Goal: Navigation & Orientation: Find specific page/section

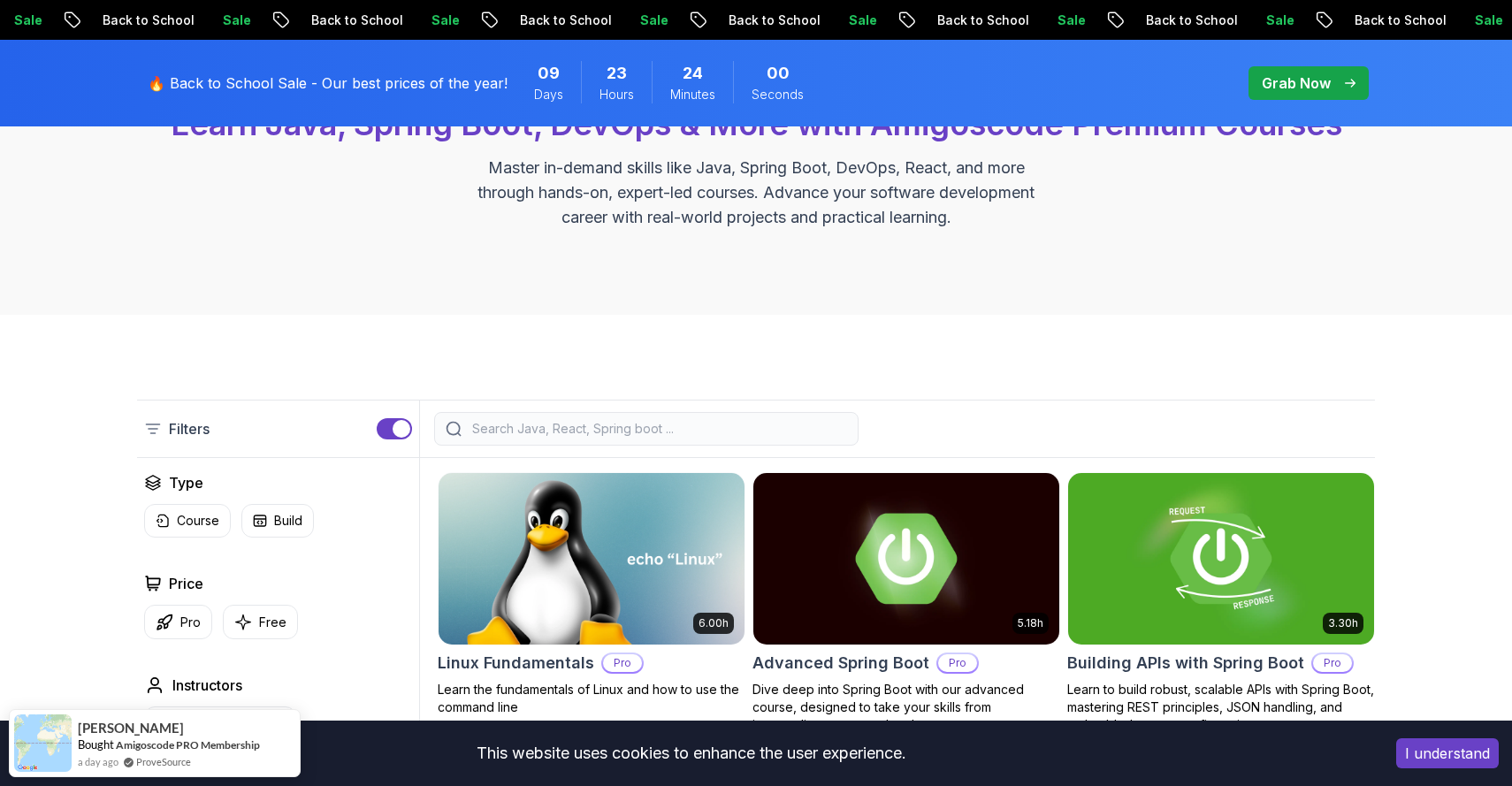
scroll to position [211, 0]
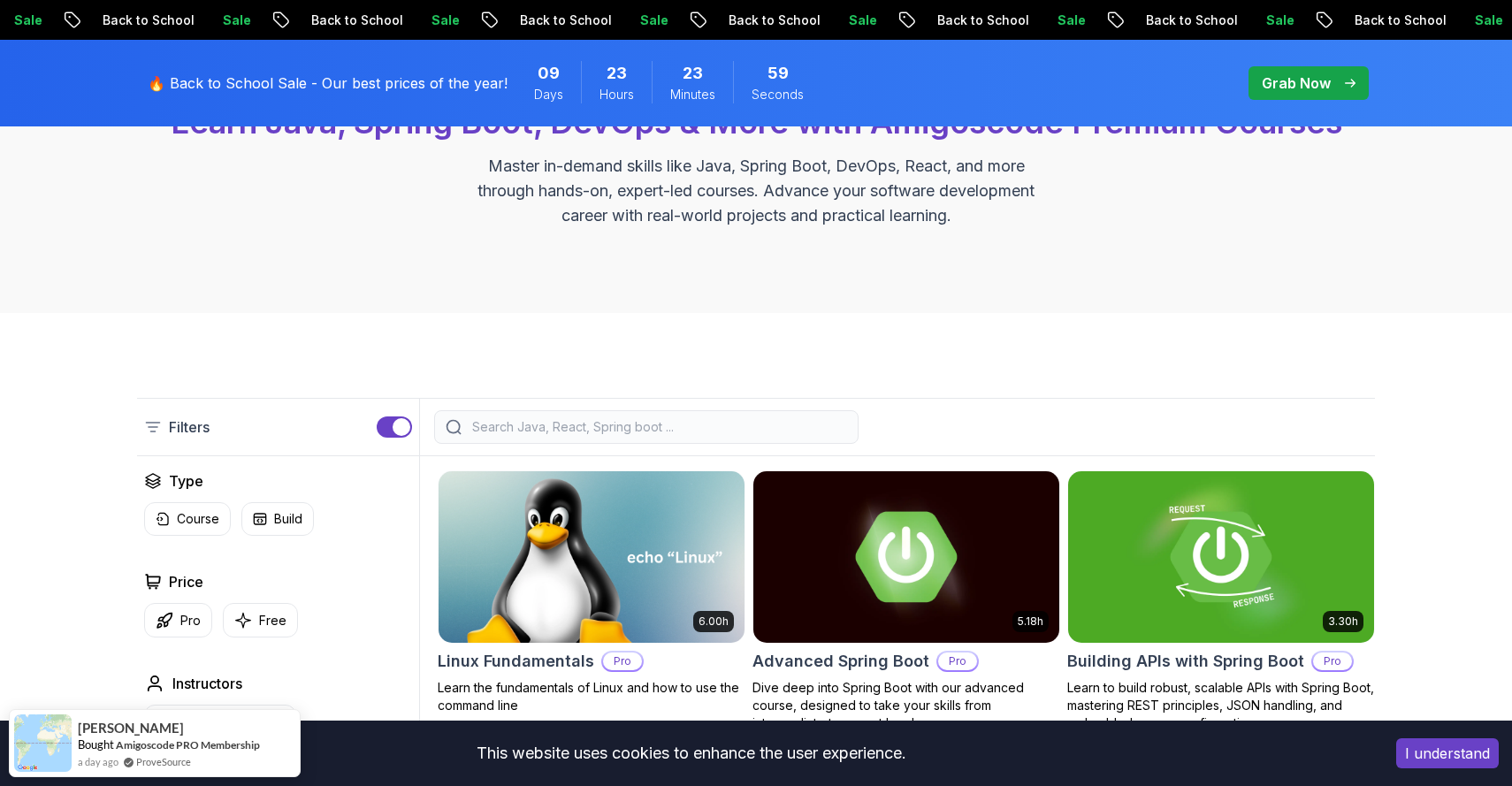
click at [176, 430] on p "Filters" at bounding box center [189, 427] width 40 height 21
click at [216, 430] on div "Filters" at bounding box center [279, 427] width 283 height 57
click at [199, 511] on p "Course" at bounding box center [198, 519] width 42 height 17
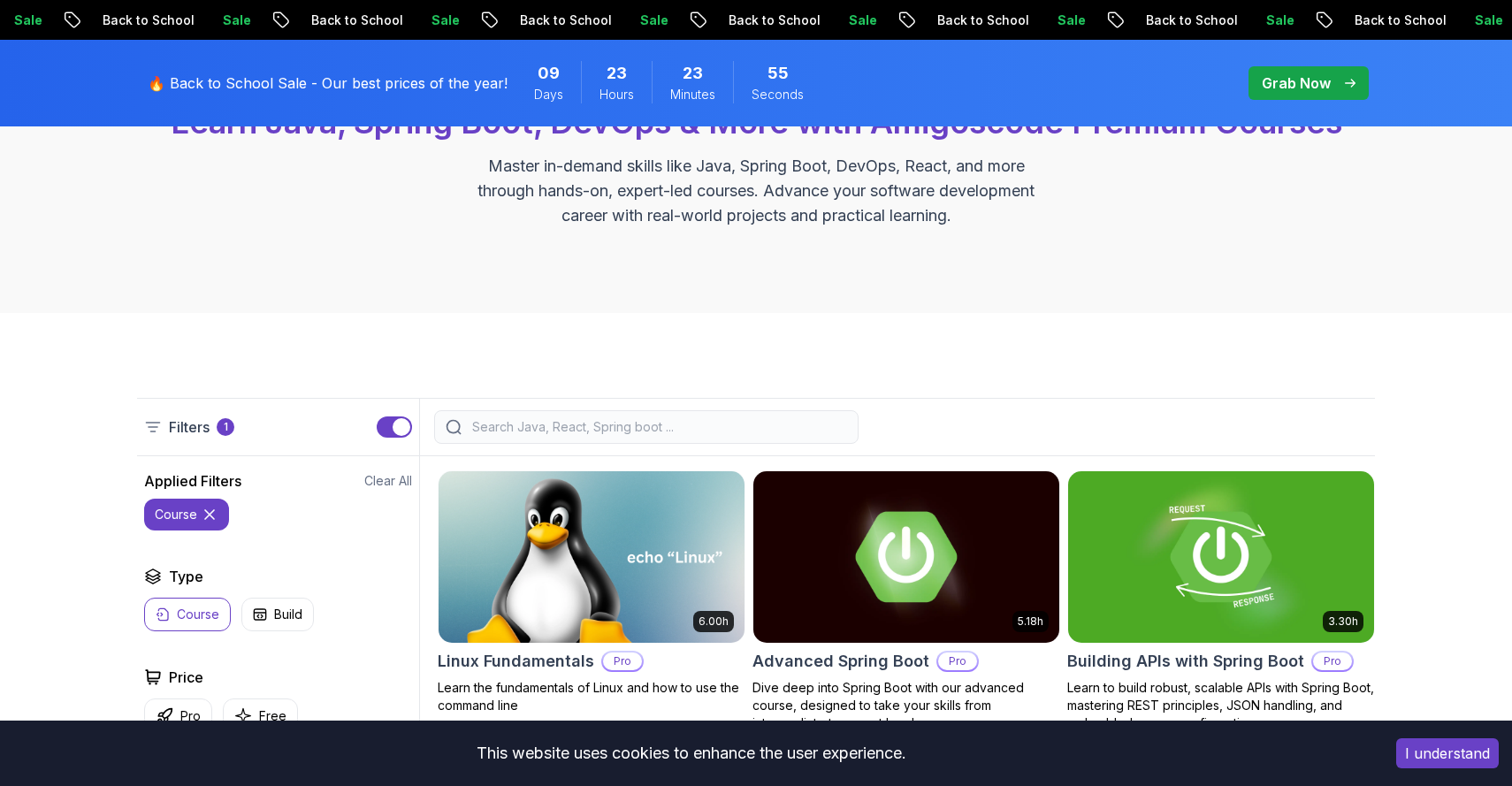
click at [317, 525] on div "course" at bounding box center [278, 514] width 268 height 32
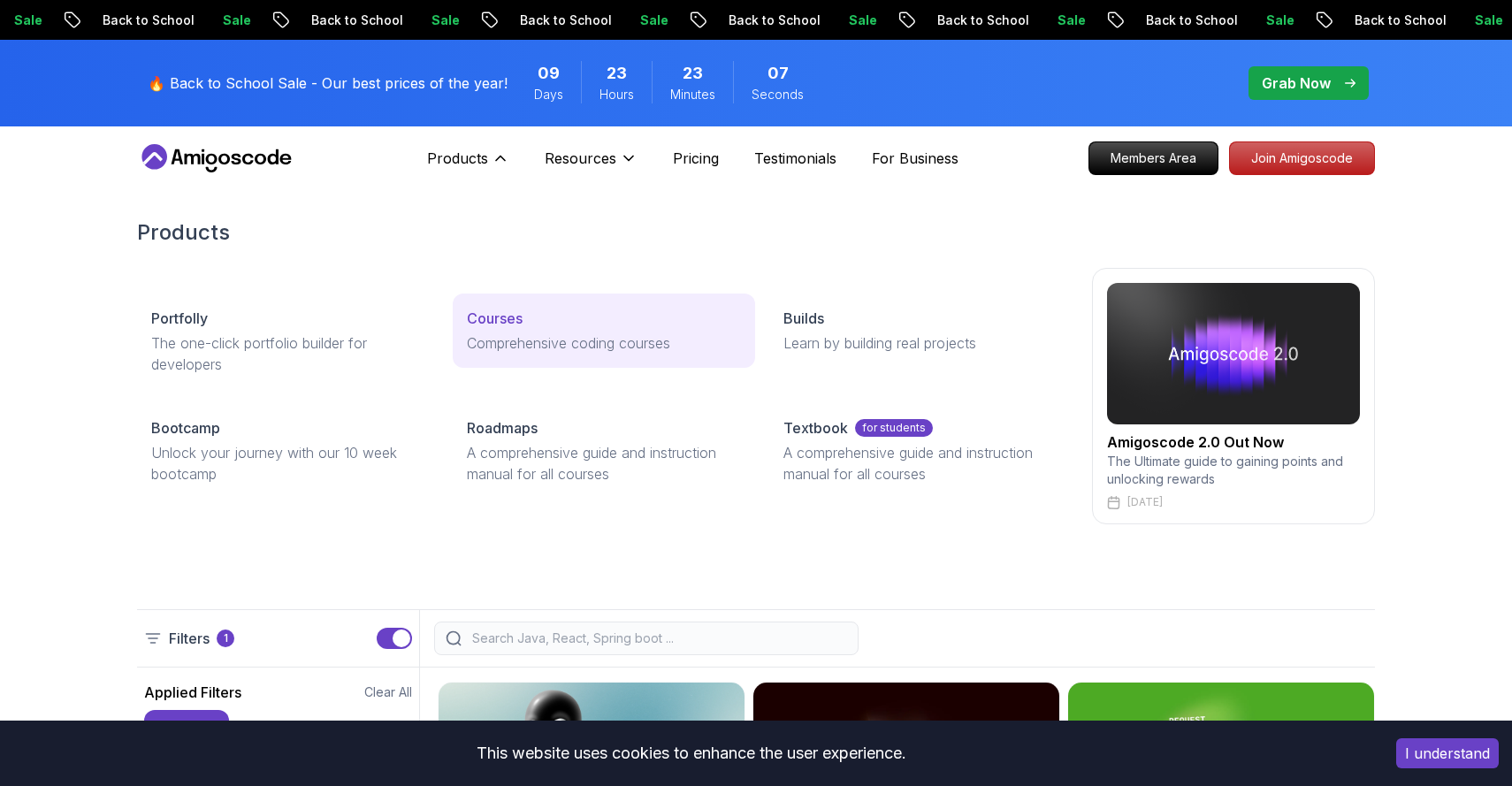
click at [485, 329] on link "Courses Comprehensive coding courses" at bounding box center [604, 330] width 302 height 74
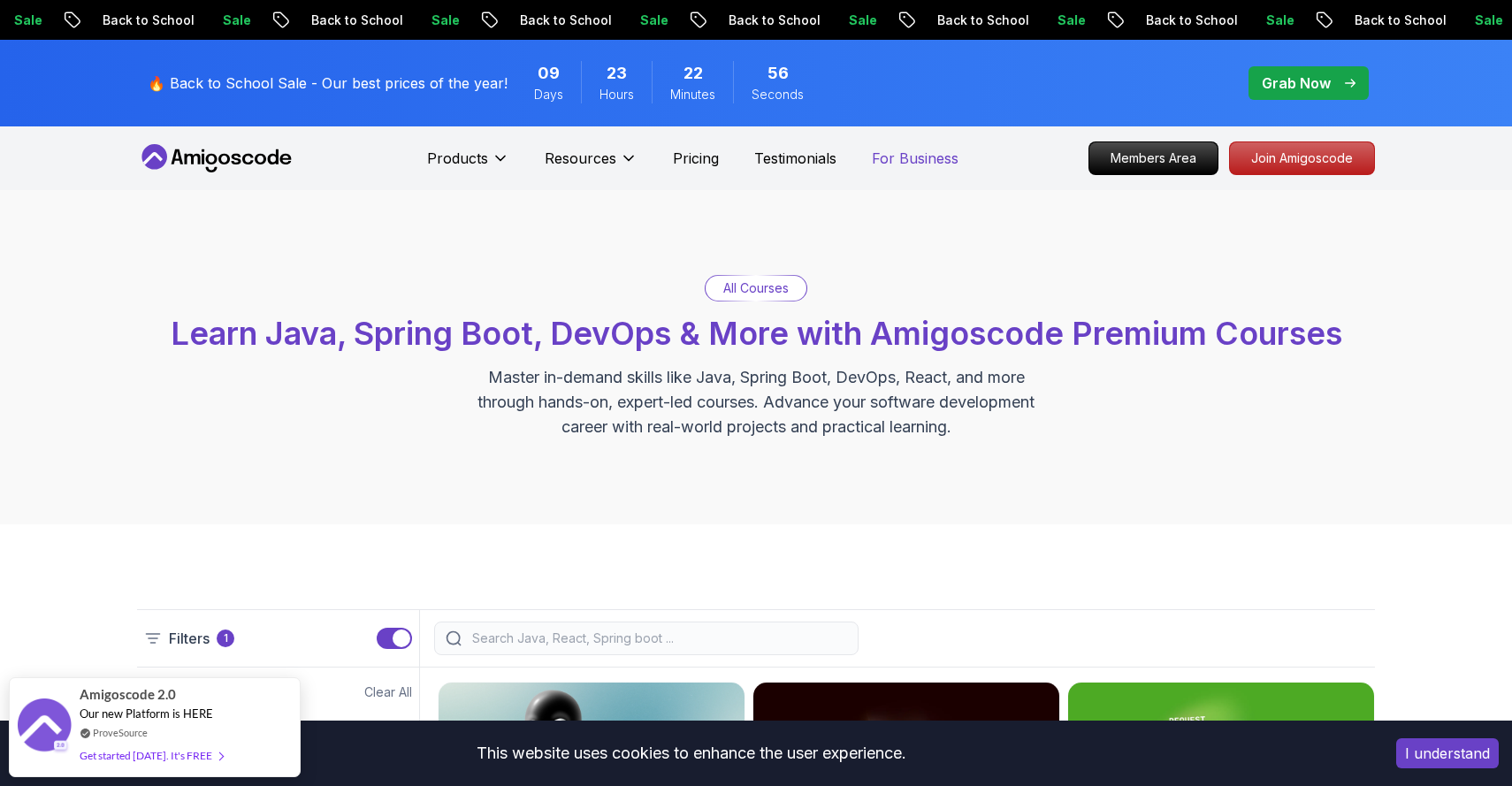
click at [890, 158] on p "For Business" at bounding box center [915, 159] width 87 height 21
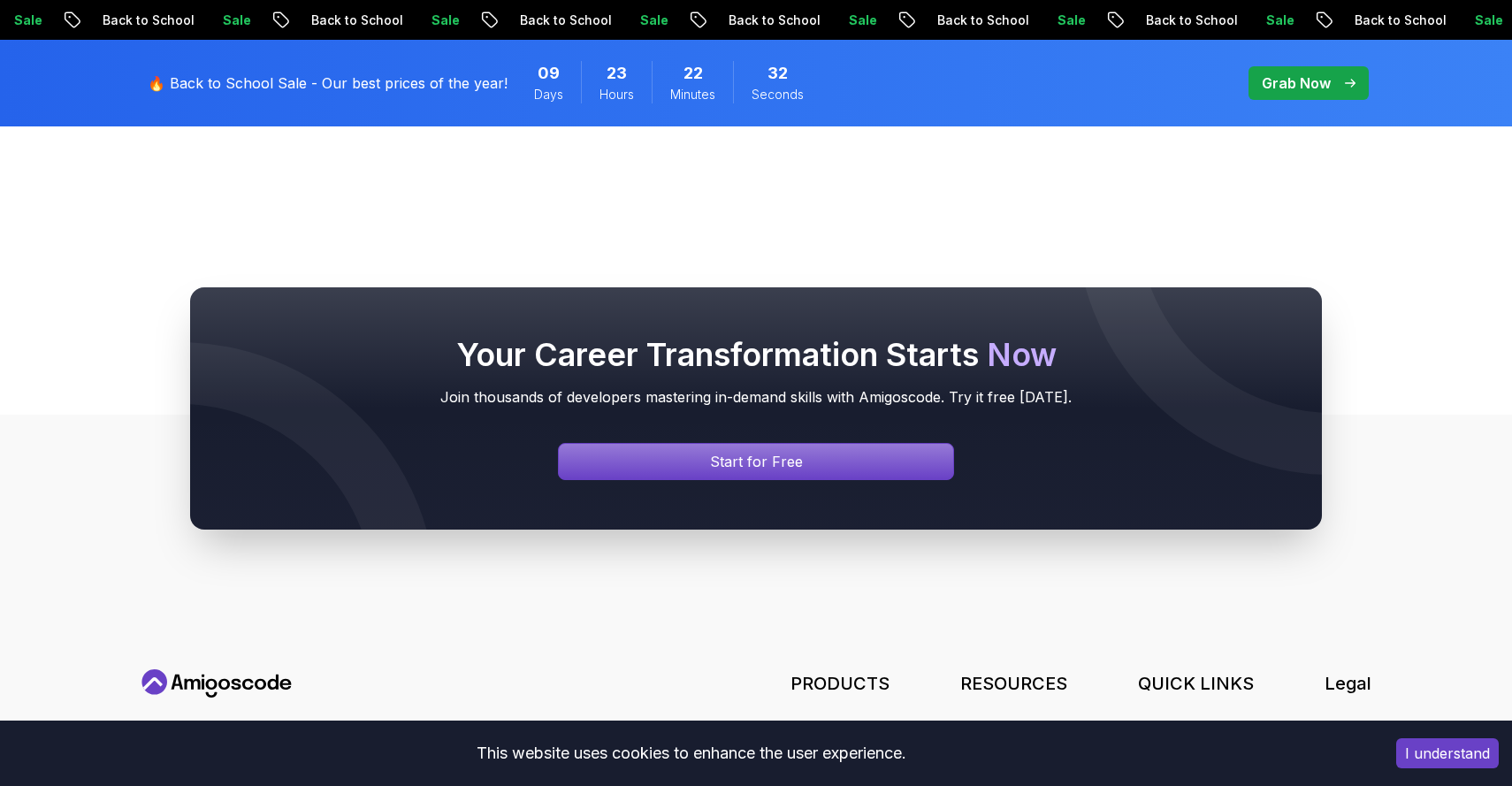
scroll to position [1505, 0]
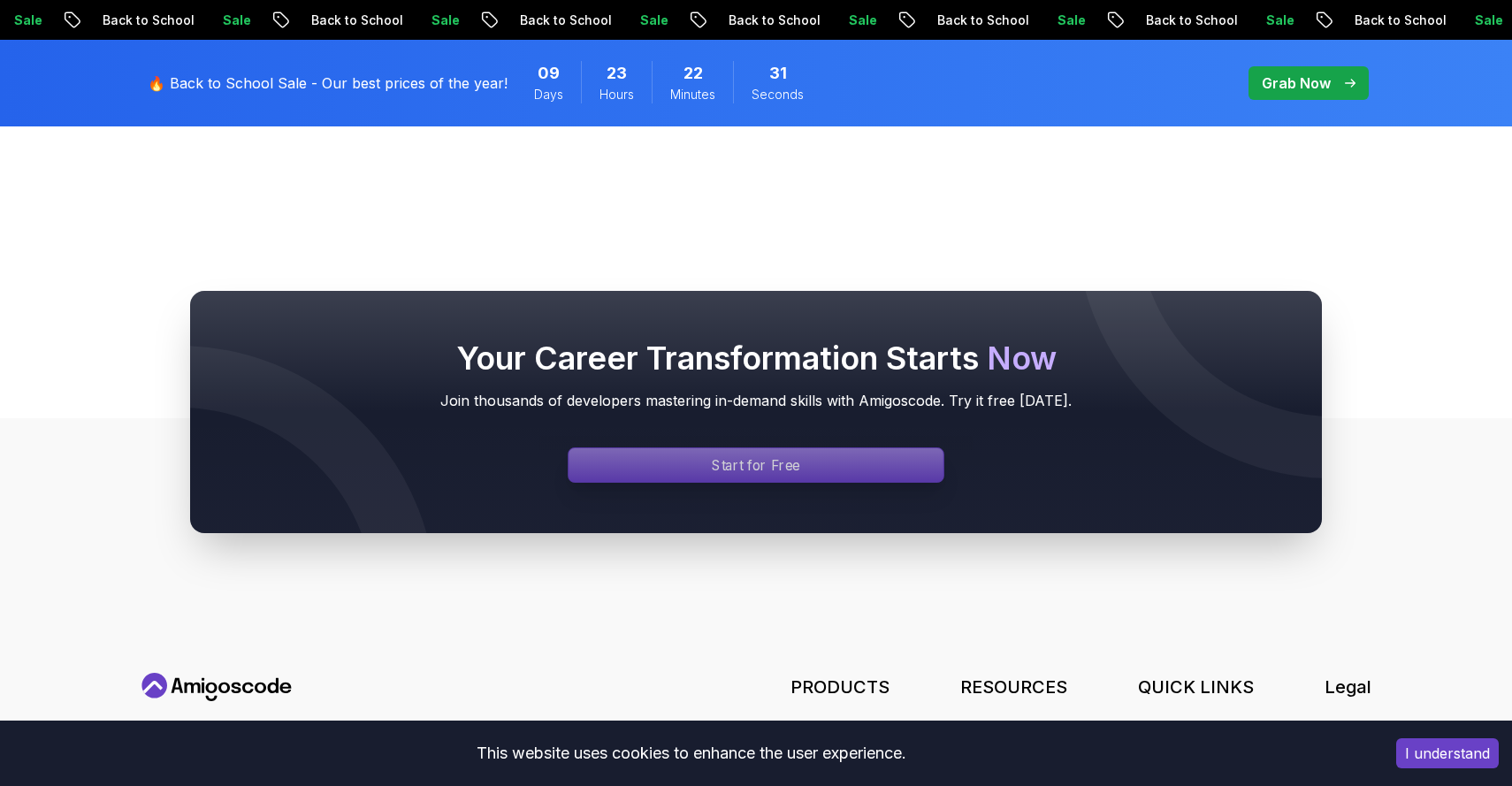
click at [581, 481] on div "Signin page" at bounding box center [756, 465] width 375 height 34
